Goal: Transaction & Acquisition: Subscribe to service/newsletter

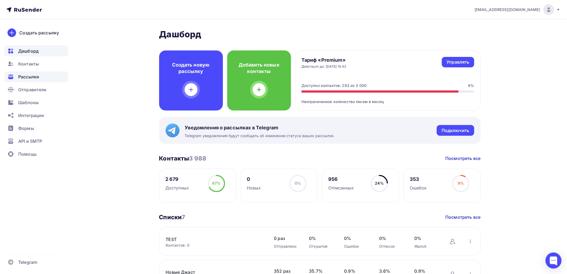
click at [24, 76] on span "Рассылки" at bounding box center [28, 76] width 21 height 6
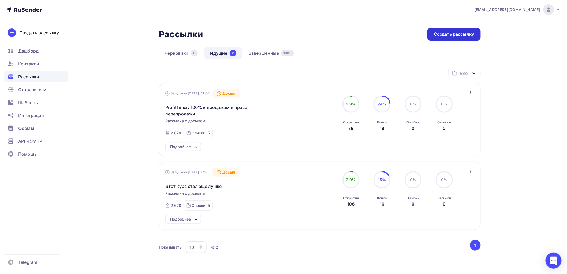
click at [444, 32] on div "Создать рассылку" at bounding box center [454, 34] width 40 height 6
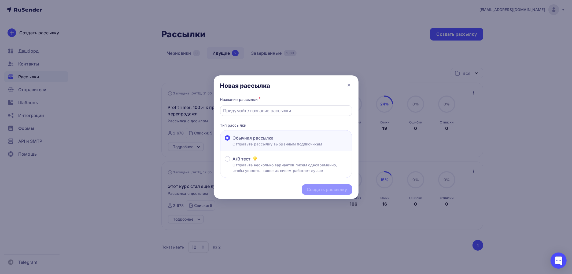
click at [256, 111] on input "text" at bounding box center [286, 110] width 126 height 6
paste input "цена курса упала на треть"
click at [225, 111] on input "цена курса упала на треть" at bounding box center [286, 110] width 126 height 6
drag, startPoint x: 290, startPoint y: 111, endPoint x: 232, endPoint y: 111, distance: 58.2
click at [220, 111] on div "Цена курса упала на треть" at bounding box center [286, 110] width 132 height 10
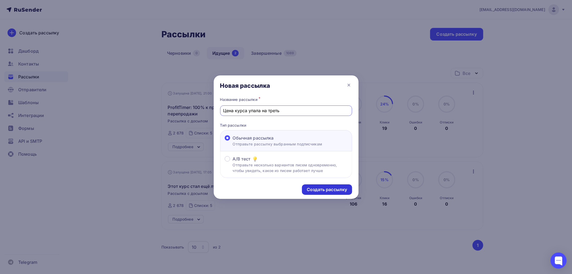
type input "Цена курса упала на треть"
click at [333, 190] on div "Создать рассылку" at bounding box center [327, 189] width 40 height 6
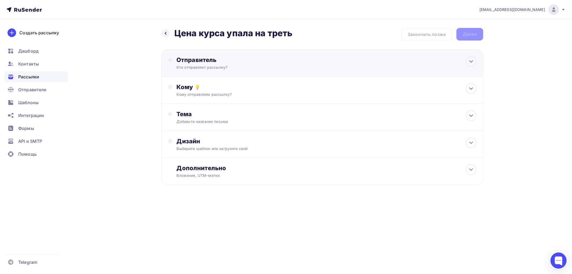
click at [198, 64] on div "Отправитель Кто отправляет рассылку? Email * pikulin2010@yandex.ru ab@my-kurs.r…" at bounding box center [234, 63] width 116 height 14
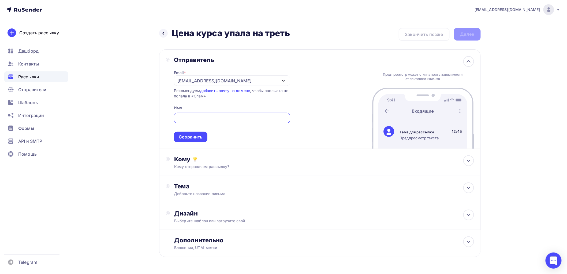
click at [203, 79] on div "pikulin2010@yandex.ru" at bounding box center [215, 80] width 74 height 6
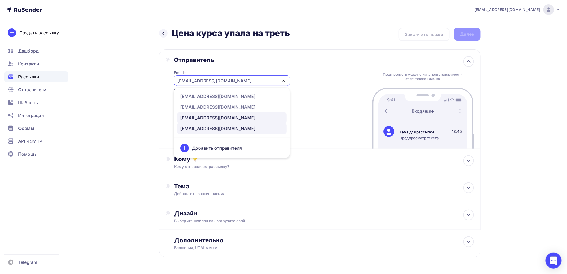
click at [201, 115] on div "host1701568@delowseti.ru" at bounding box center [217, 118] width 75 height 6
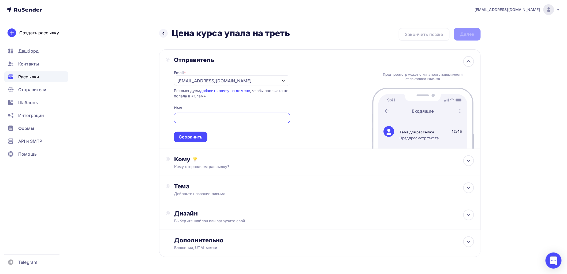
click at [199, 117] on input "text" at bounding box center [232, 118] width 110 height 6
type input "Павел Карнеев"
click at [200, 136] on div "Сохранить" at bounding box center [191, 137] width 24 height 6
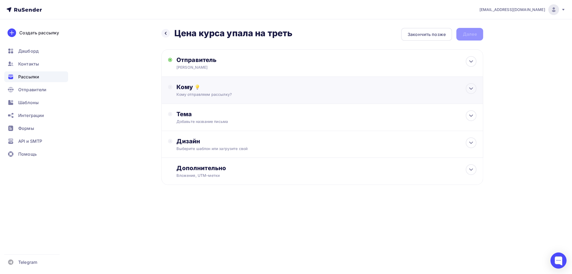
click at [189, 90] on div "Кому Кому отправляем рассылку? Списки получателей Выберите список Все списки id…" at bounding box center [327, 90] width 300 height 14
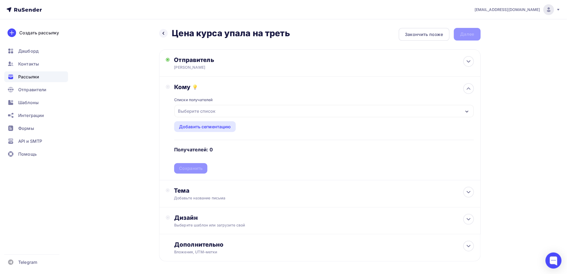
click at [189, 112] on div "Выберите список" at bounding box center [197, 111] width 42 height 10
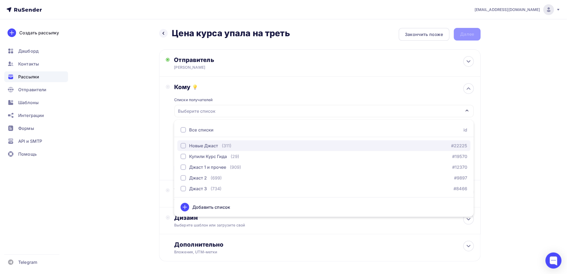
click at [183, 146] on div "button" at bounding box center [183, 145] width 5 height 5
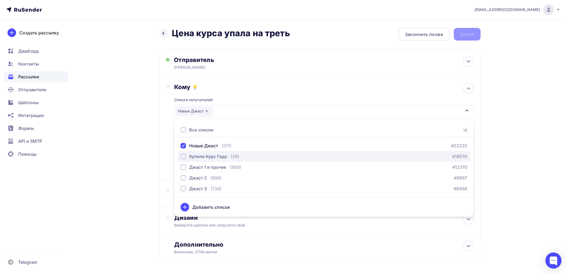
click at [184, 156] on div "button" at bounding box center [183, 156] width 5 height 5
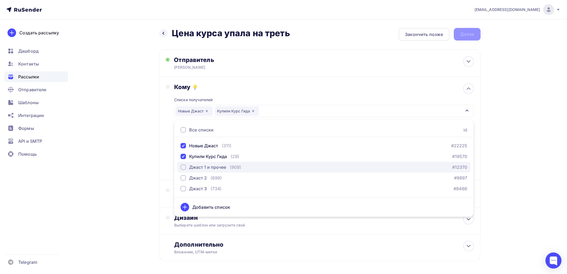
drag, startPoint x: 183, startPoint y: 167, endPoint x: 182, endPoint y: 172, distance: 5.1
click at [183, 167] on div "button" at bounding box center [183, 166] width 5 height 5
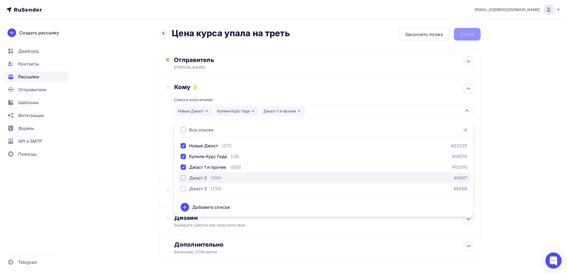
drag, startPoint x: 184, startPoint y: 177, endPoint x: 181, endPoint y: 183, distance: 6.2
click at [183, 178] on div "button" at bounding box center [183, 177] width 5 height 5
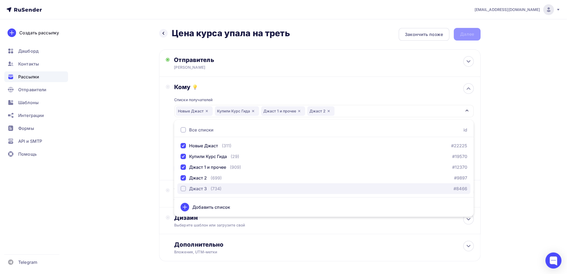
drag, startPoint x: 183, startPoint y: 188, endPoint x: 180, endPoint y: 188, distance: 2.9
click at [183, 188] on div "button" at bounding box center [183, 188] width 5 height 5
click at [146, 181] on div "Назад Цена курса упала на треть Цена курса упала на треть Закончить позже Далее…" at bounding box center [284, 157] width 440 height 276
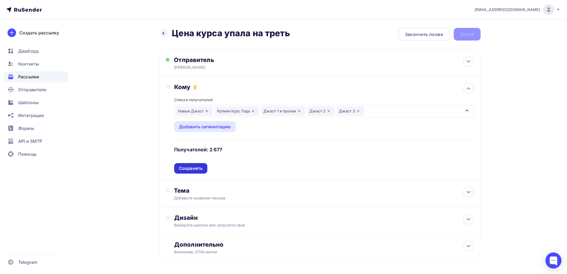
click at [193, 167] on div "Сохранить" at bounding box center [191, 168] width 24 height 6
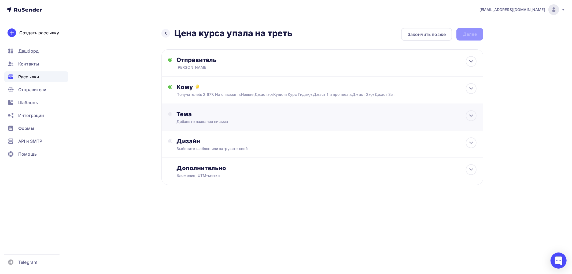
click at [190, 117] on div "Тема" at bounding box center [229, 114] width 106 height 8
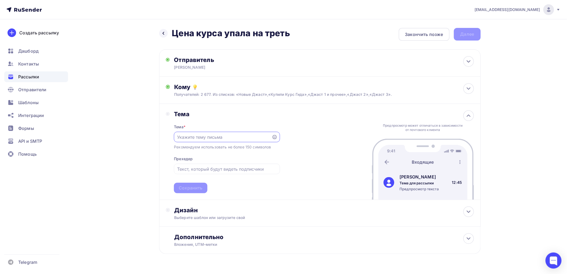
paste input "Цена курса упала на треть"
type input "Цена курса упала на треть"
click at [192, 189] on div "Сохранить" at bounding box center [191, 188] width 24 height 6
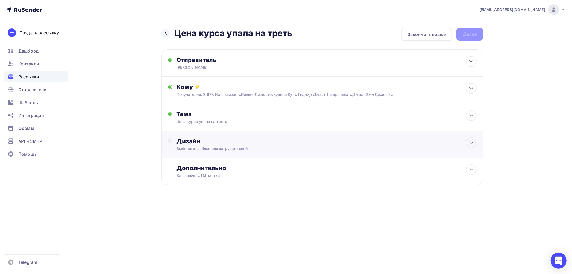
click at [195, 148] on div "Выберите шаблон или загрузите свой" at bounding box center [312, 148] width 270 height 5
click at [201, 166] on div "Выбрать шаблон" at bounding box center [200, 163] width 47 height 10
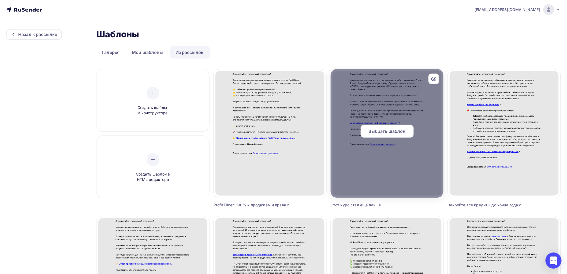
click at [378, 129] on span "Выбрать шаблон" at bounding box center [387, 131] width 37 height 6
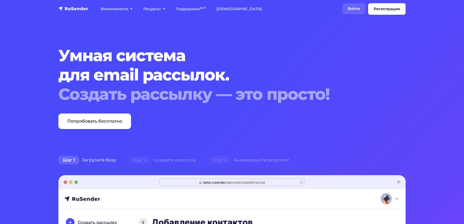
click at [343, 9] on link "Войти" at bounding box center [354, 8] width 23 height 11
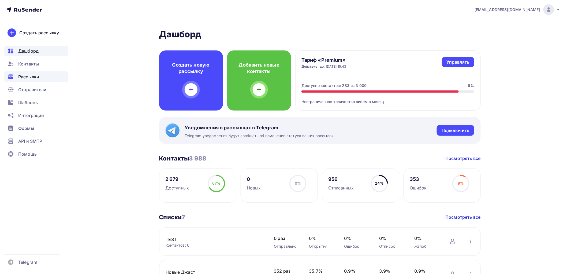
click at [29, 76] on span "Рассылки" at bounding box center [28, 76] width 21 height 6
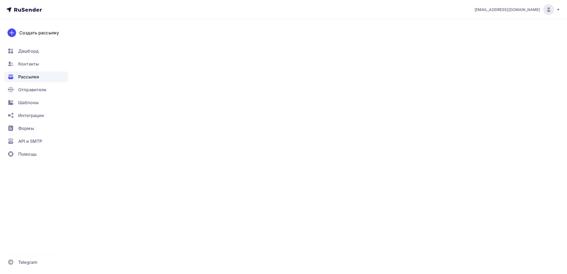
click at [29, 76] on span "Рассылки" at bounding box center [28, 76] width 21 height 6
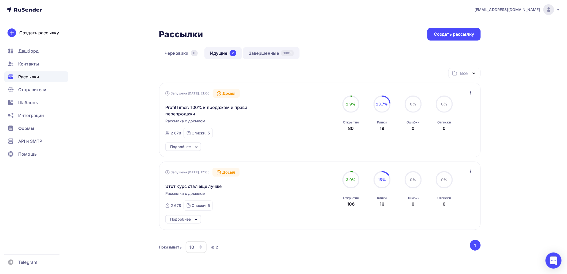
click at [260, 54] on link "Завершенные 1089" at bounding box center [271, 53] width 57 height 12
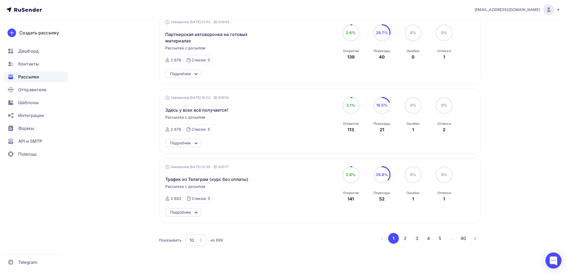
scroll to position [608, 0]
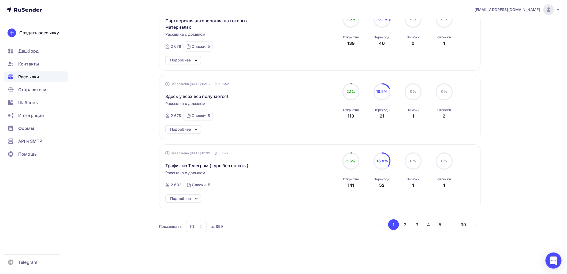
click at [200, 229] on div "10" at bounding box center [196, 226] width 21 height 12
click at [202, 211] on div "100" at bounding box center [217, 211] width 51 height 6
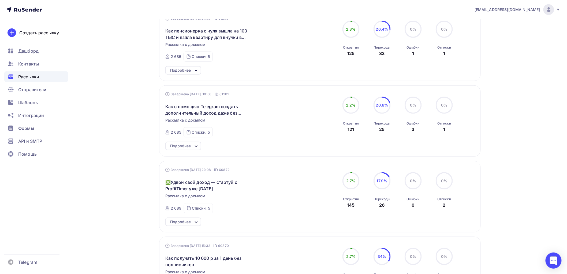
scroll to position [268, 0]
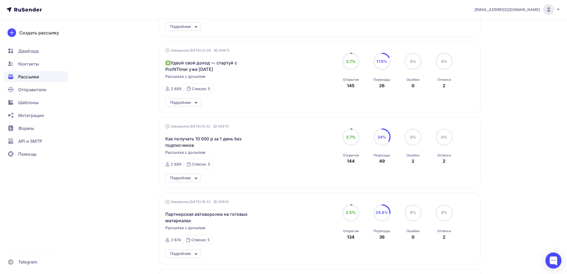
click at [186, 103] on div "Подробнее" at bounding box center [180, 102] width 21 height 6
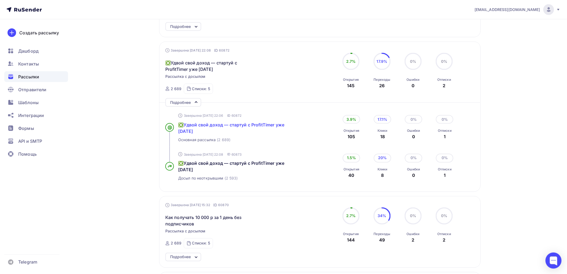
click at [219, 125] on span "❎Удвой свой доход — стартуй с ProfitTimer уже сегодня" at bounding box center [231, 128] width 106 height 12
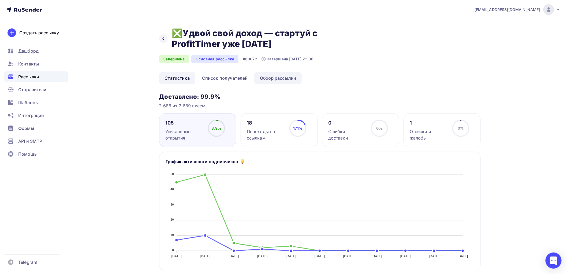
click at [281, 80] on link "Обзор рассылки" at bounding box center [277, 78] width 47 height 12
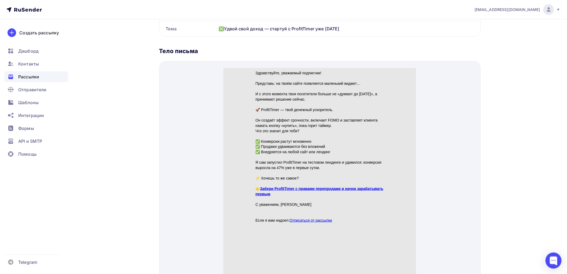
scroll to position [149, 0]
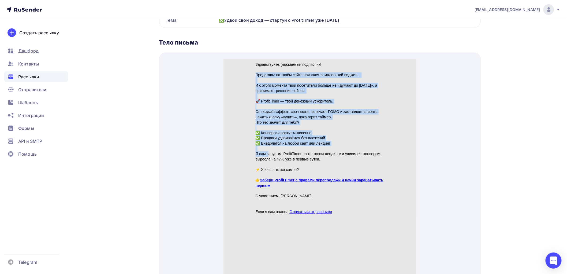
drag, startPoint x: 255, startPoint y: 68, endPoint x: 268, endPoint y: 145, distance: 78.6
click at [268, 145] on div "Здравствуйте, уважаемый подписчик! Представь: на твоём сайте появляется маленьк…" at bounding box center [320, 132] width 129 height 152
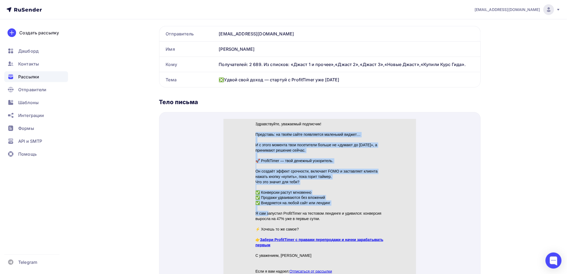
scroll to position [119, 0]
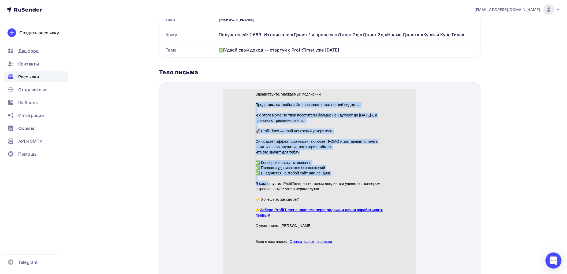
click at [311, 101] on p "Представь: на твоём сайте появляется маленький виджет…" at bounding box center [320, 98] width 129 height 5
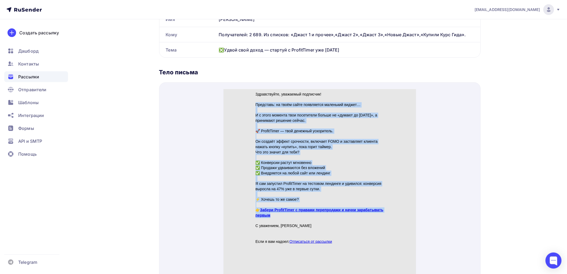
drag, startPoint x: 256, startPoint y: 98, endPoint x: 305, endPoint y: 210, distance: 122.3
click at [305, 210] on div "Здравствуйте, уважаемый подписчик! Представь: на твоём сайте появляется маленьк…" at bounding box center [320, 161] width 129 height 152
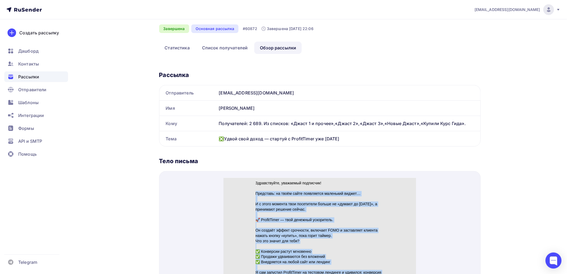
scroll to position [0, 0]
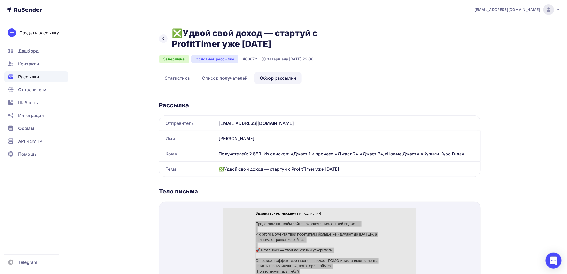
click at [34, 76] on span "Рассылки" at bounding box center [28, 76] width 21 height 6
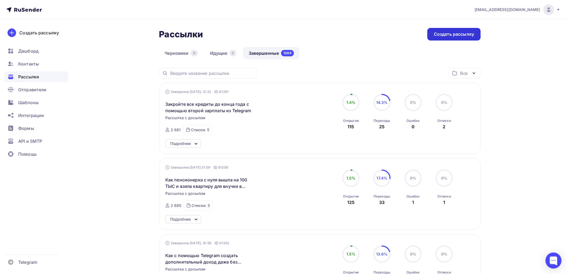
click at [466, 34] on div "Создать рассылку" at bounding box center [454, 34] width 40 height 6
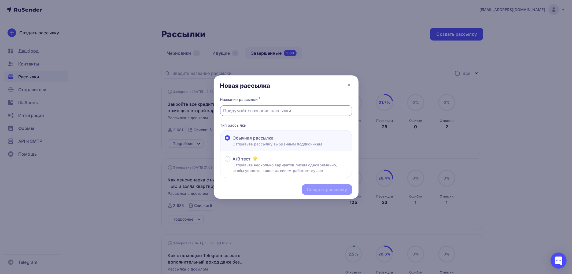
click at [253, 112] on input "text" at bounding box center [286, 110] width 126 height 6
drag, startPoint x: 337, startPoint y: 110, endPoint x: 216, endPoint y: 111, distance: 120.9
click at [216, 111] on div "Название рассылки * Потрясная скидка на потрясный курс (и не только...) Тип рас…" at bounding box center [286, 137] width 145 height 82
type input "Потрясная скидка на потрясный курс (и не только...)"
click at [329, 189] on div "Создать рассылку" at bounding box center [327, 189] width 40 height 6
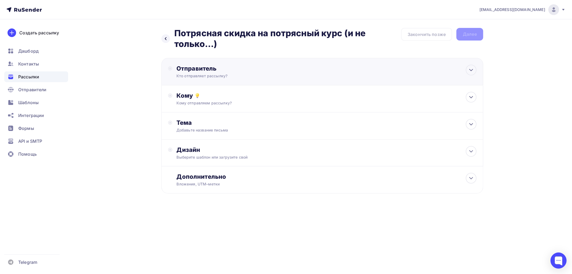
click at [226, 71] on div "Отправитель" at bounding box center [234, 69] width 116 height 8
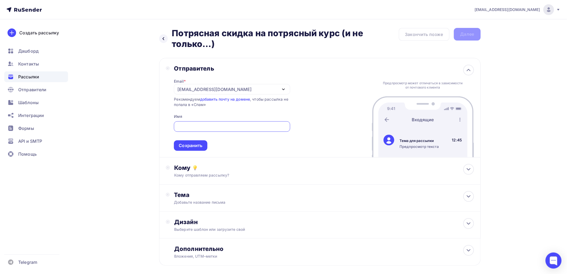
click at [219, 89] on div "pikulin2010@yandex.ru" at bounding box center [215, 89] width 74 height 6
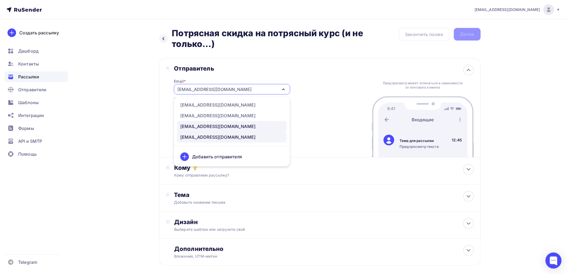
click at [215, 124] on div "host1701568@delowseti.ru" at bounding box center [217, 126] width 75 height 6
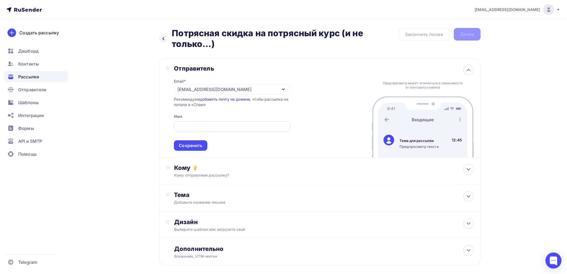
click at [207, 127] on input "text" at bounding box center [232, 126] width 110 height 6
type input "Павел Карнеев"
click at [197, 147] on div "Сохранить" at bounding box center [191, 145] width 24 height 6
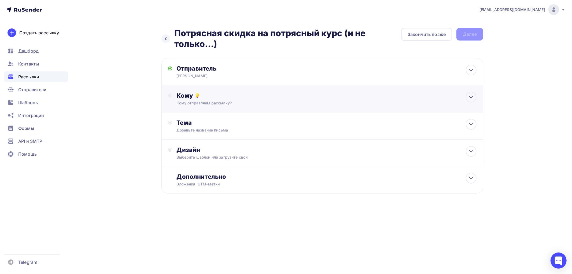
click at [185, 96] on div "Кому" at bounding box center [327, 96] width 300 height 8
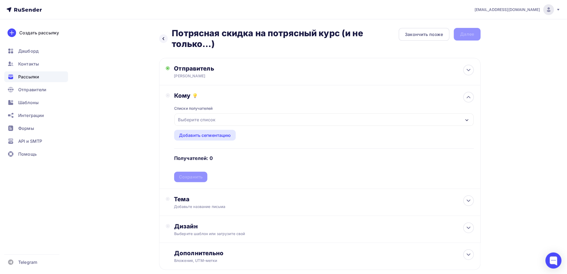
click at [195, 118] on div "Выберите список" at bounding box center [197, 120] width 42 height 10
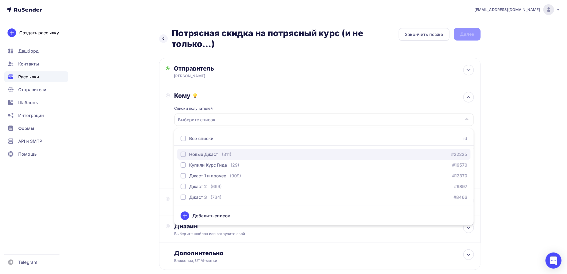
click at [183, 154] on div "button" at bounding box center [183, 154] width 5 height 5
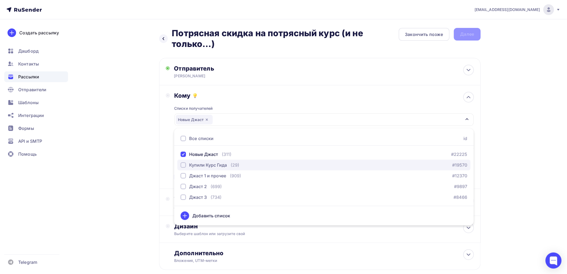
click at [184, 166] on div "button" at bounding box center [183, 164] width 5 height 5
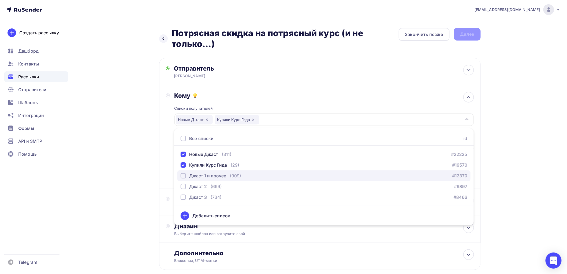
click at [184, 175] on div "button" at bounding box center [183, 175] width 5 height 5
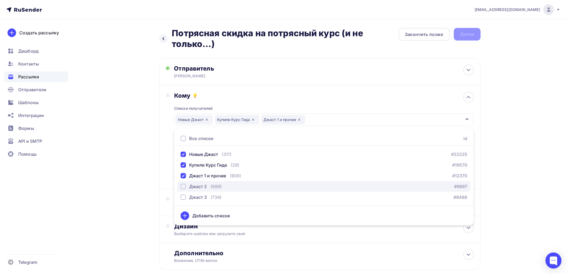
click at [183, 186] on div "button" at bounding box center [183, 186] width 5 height 5
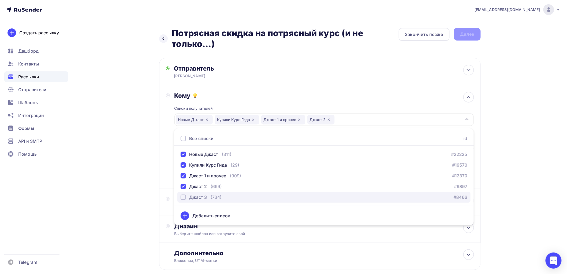
click at [183, 197] on div "button" at bounding box center [183, 196] width 5 height 5
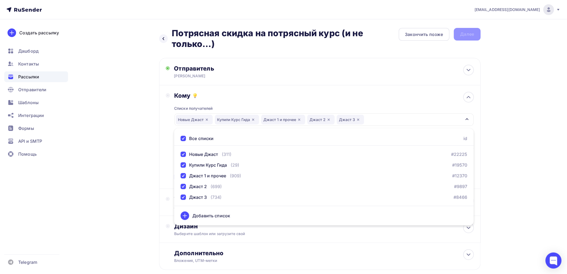
click at [141, 183] on div "Назад Потрясная скидка на потрясный курс (и не только...) Потрясная скидка на п…" at bounding box center [284, 161] width 440 height 285
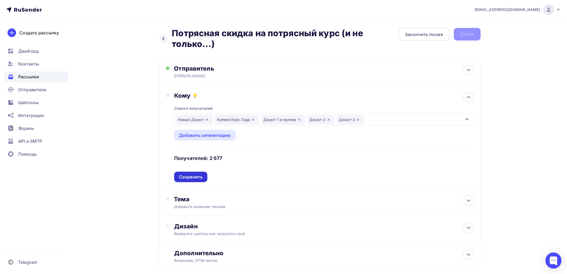
click at [196, 177] on div "Сохранить" at bounding box center [191, 177] width 24 height 6
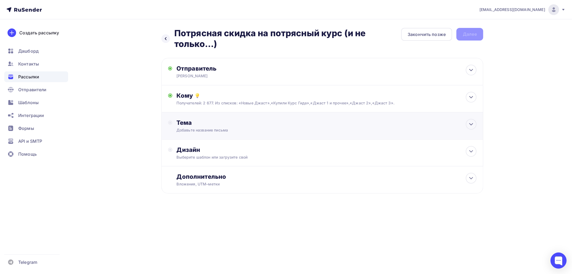
click at [191, 124] on div "Тема" at bounding box center [229, 123] width 106 height 8
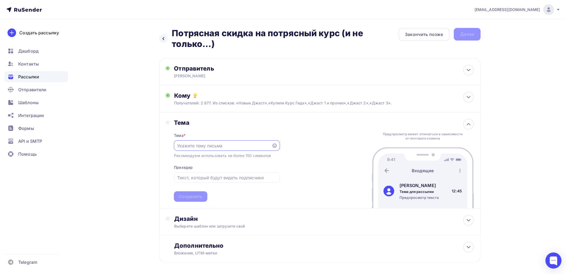
paste input "Потрясная скидка на потрясный курс (и не только...)"
type input "Потрясная скидка на потрясный курс (и не только...)"
click at [186, 194] on div "Сохранить" at bounding box center [191, 196] width 24 height 6
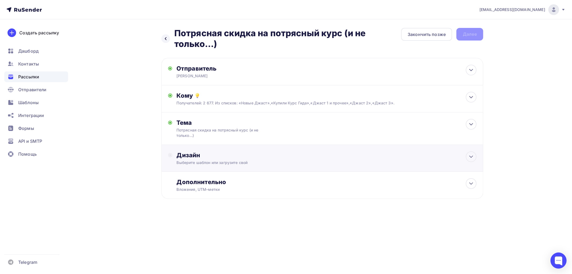
click at [190, 155] on div "Дизайн" at bounding box center [327, 155] width 300 height 8
click at [196, 174] on div "Выбрать шаблон" at bounding box center [200, 177] width 37 height 6
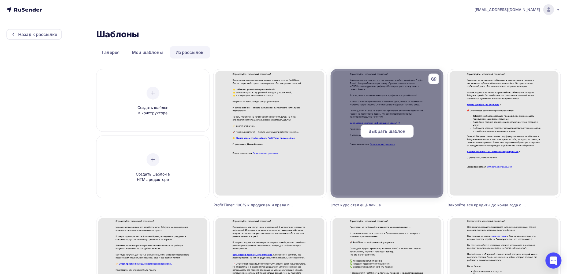
click at [372, 127] on div "Выбрать шаблон" at bounding box center [387, 131] width 53 height 13
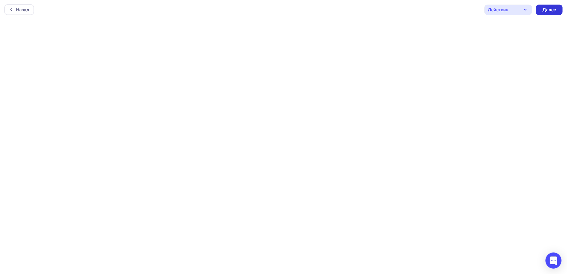
click at [544, 10] on div "Далее" at bounding box center [550, 10] width 14 height 6
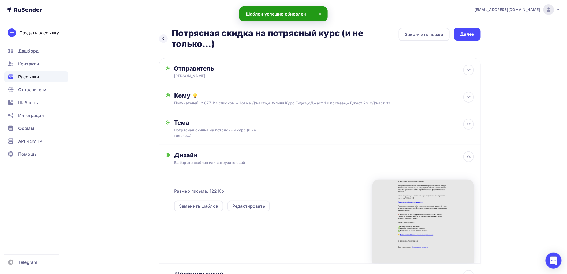
click at [463, 34] on div "Далее" at bounding box center [468, 34] width 14 height 6
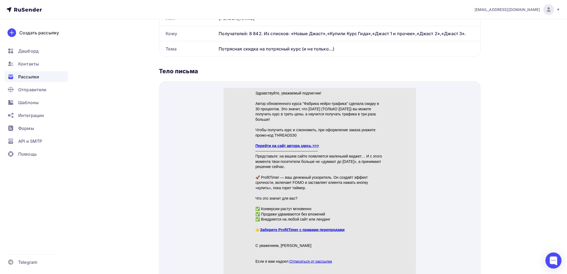
scroll to position [179, 0]
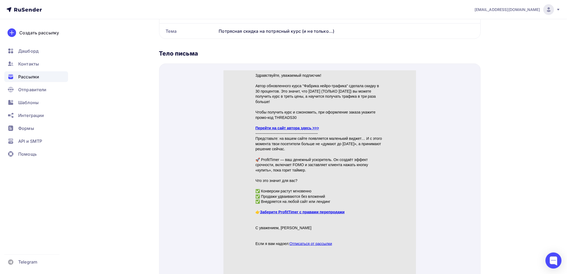
click at [307, 120] on link "Перейти на сайт автора здесь >>>" at bounding box center [288, 121] width 64 height 4
click at [276, 204] on link "Заберите ProfitTimer с правами перепродажи" at bounding box center [302, 205] width 85 height 4
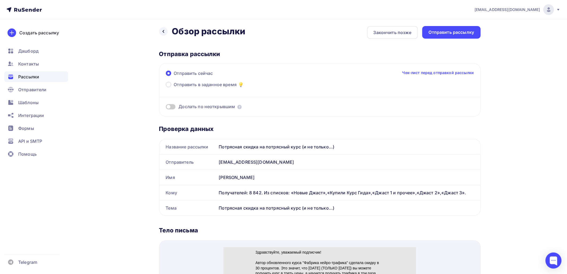
scroll to position [0, 0]
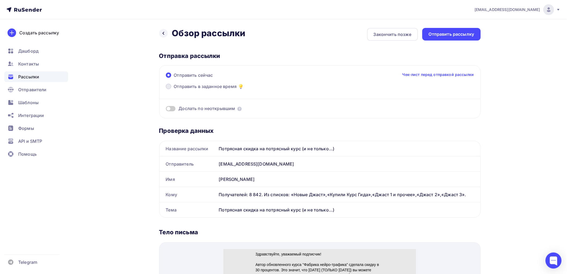
click at [169, 86] on span at bounding box center [168, 86] width 5 height 5
click at [174, 90] on input "Отправить в заданное время" at bounding box center [174, 90] width 0 height 0
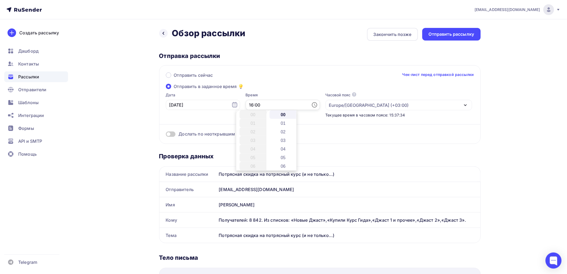
click at [253, 104] on input "16:00" at bounding box center [283, 105] width 74 height 10
click at [251, 140] on li "19" at bounding box center [254, 140] width 28 height 9
type input "19:00"
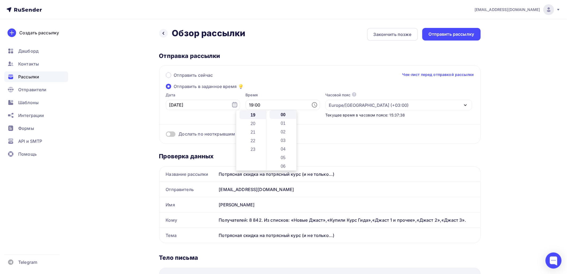
click at [341, 135] on div "Дослать по неоткрывшим" at bounding box center [320, 134] width 308 height 6
click at [172, 133] on span at bounding box center [171, 133] width 10 height 5
click at [166, 135] on input "checkbox" at bounding box center [166, 135] width 0 height 0
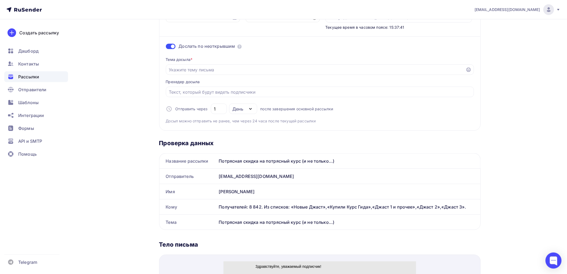
scroll to position [89, 0]
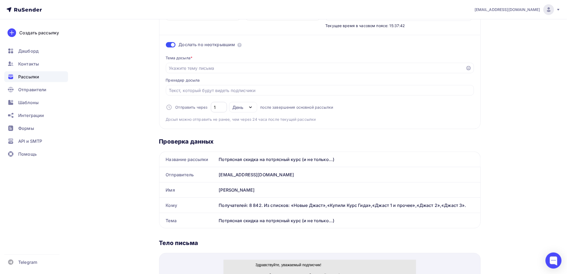
click at [216, 106] on input "1" at bounding box center [219, 107] width 10 height 6
type input "2"
drag, startPoint x: 339, startPoint y: 157, endPoint x: 221, endPoint y: 160, distance: 118.0
click at [216, 160] on div "Название рассылки Потрясная скидка на потрясный курс (и не только...)" at bounding box center [320, 159] width 321 height 15
copy div "Название рассылки Потрясная скидка на потрясный курс (и не только...)"
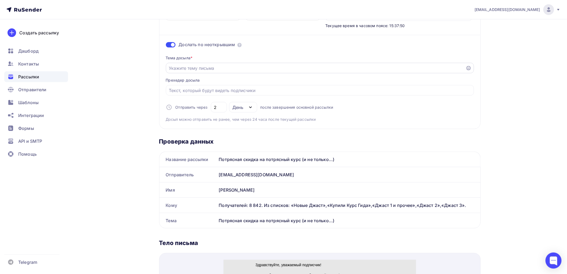
click at [176, 69] on input "Отправить в заданное время" at bounding box center [316, 68] width 294 height 6
paste input "Потрясная скидка на потрясный курс (и не только...)"
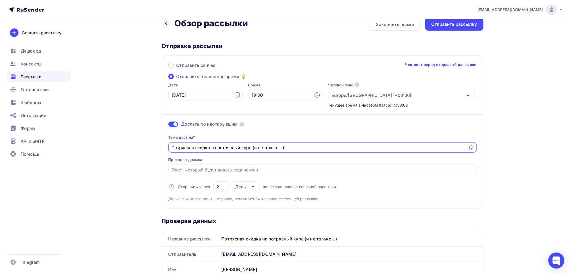
scroll to position [0, 0]
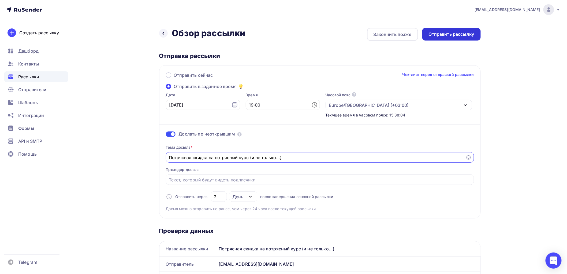
type input "Потрясная скидка на потрясный курс (и не только...)"
click at [448, 32] on div "Отправить рассылку" at bounding box center [452, 34] width 46 height 6
